Goal: Find specific page/section: Find specific page/section

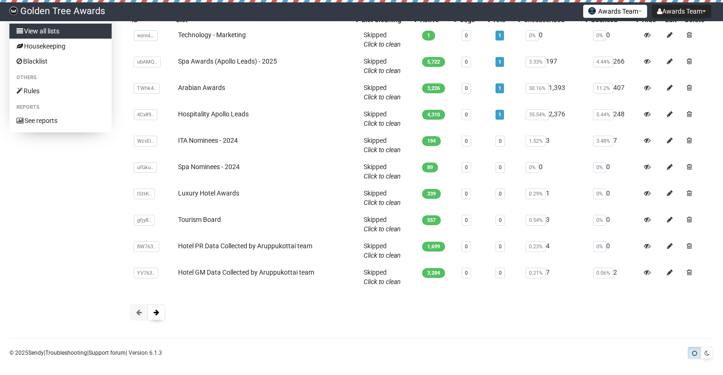
scroll to position [100, 0]
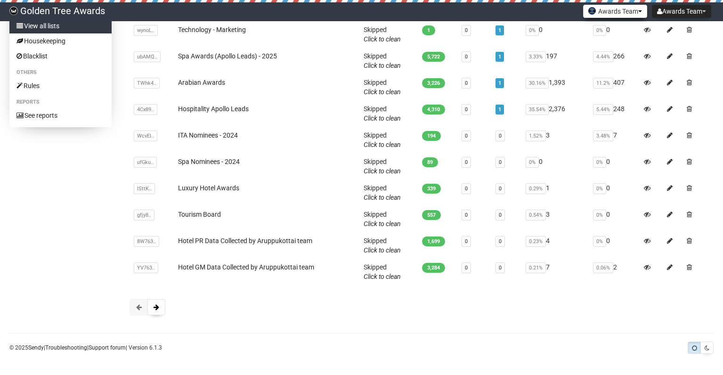
click at [608, 15] on button "Awards Team" at bounding box center [615, 11] width 64 height 13
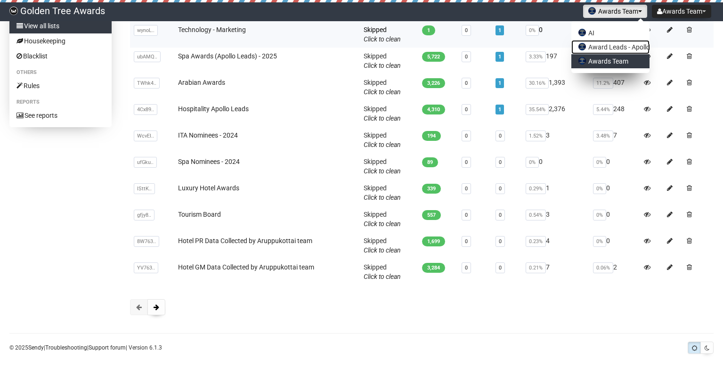
drag, startPoint x: 608, startPoint y: 41, endPoint x: 617, endPoint y: 44, distance: 9.4
click at [607, 42] on link "Award Leads - Apollo" at bounding box center [610, 47] width 78 height 14
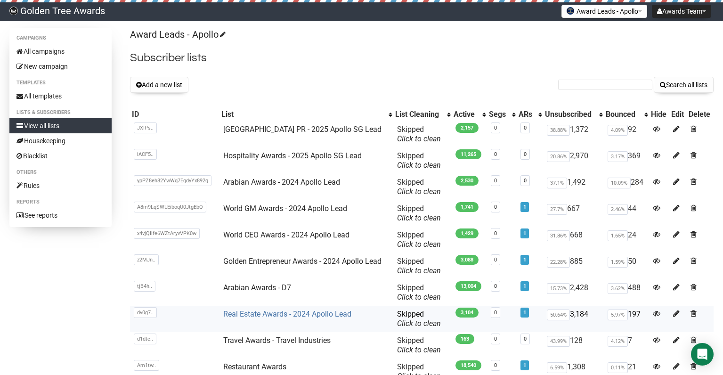
click at [258, 314] on link "Real Estate Awards - 2024 Apollo Lead" at bounding box center [287, 313] width 128 height 9
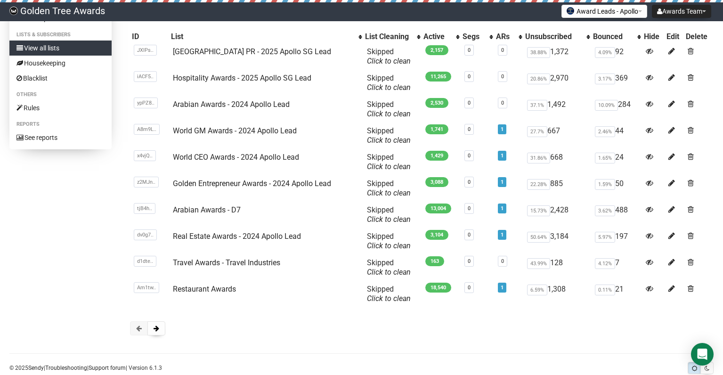
scroll to position [81, 0]
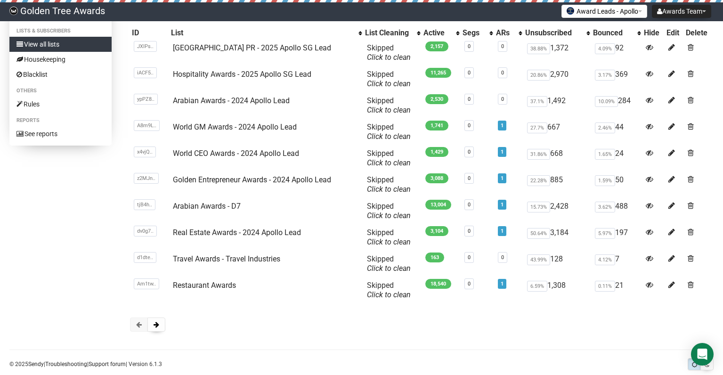
click at [165, 317] on div at bounding box center [422, 324] width 584 height 14
click at [162, 319] on button at bounding box center [156, 324] width 18 height 14
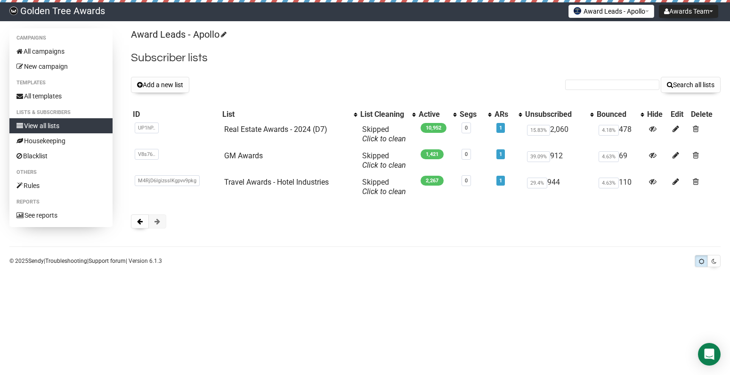
click at [357, 294] on body "Golden Tree Awards Awards Team Settings Logout Award Leads - Apollo AI Award Le…" at bounding box center [365, 187] width 730 height 375
click at [253, 84] on div "Add a new list Search all lists" at bounding box center [426, 85] width 590 height 16
click at [140, 220] on span at bounding box center [140, 221] width 6 height 7
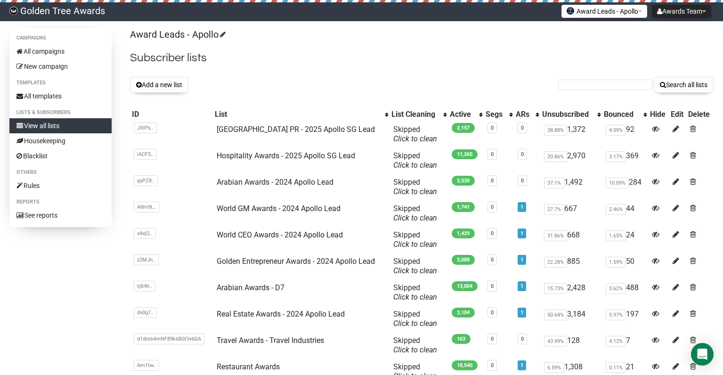
click at [723, 313] on html "Golden Tree Awards Awards Team Settings Logout Award Leads - Apollo AI Award Le…" at bounding box center [361, 237] width 723 height 474
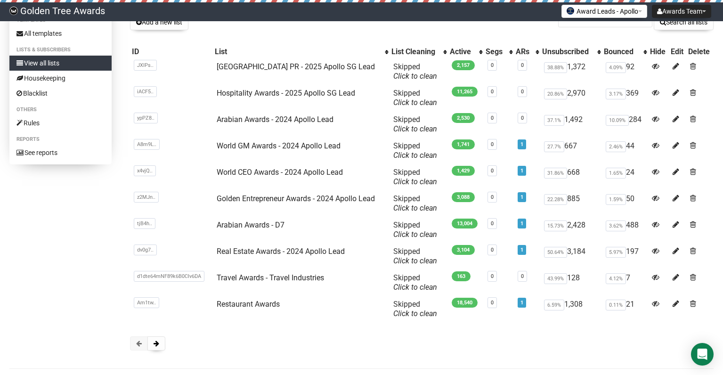
scroll to position [99, 0]
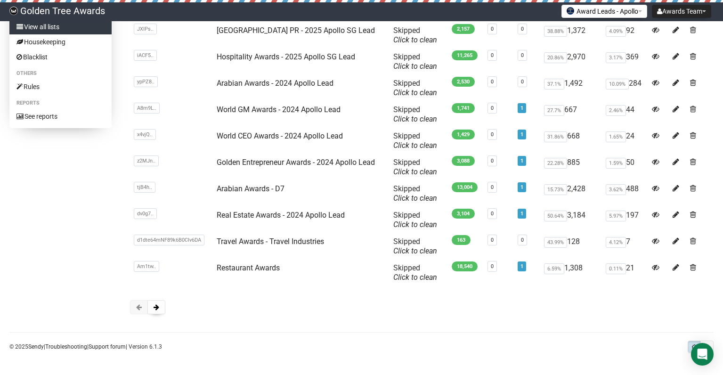
click at [146, 308] on button at bounding box center [139, 307] width 18 height 14
click at [152, 307] on button at bounding box center [156, 307] width 18 height 14
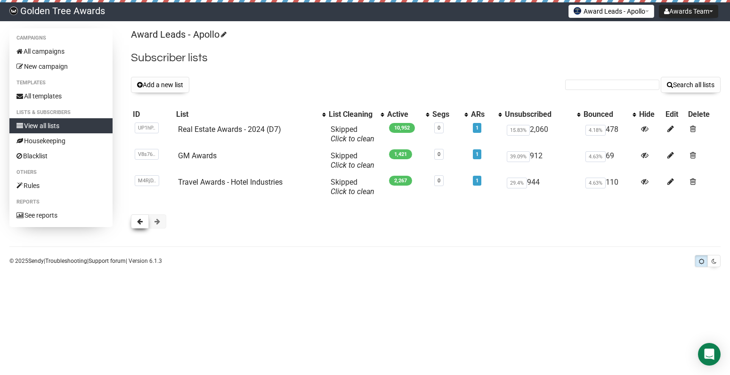
click at [144, 223] on button at bounding box center [140, 221] width 18 height 14
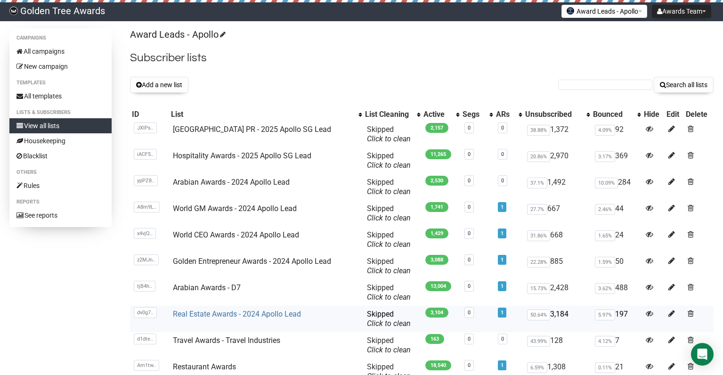
click at [245, 310] on link "Real Estate Awards - 2024 Apollo Lead" at bounding box center [237, 313] width 128 height 9
